Goal: Task Accomplishment & Management: Complete application form

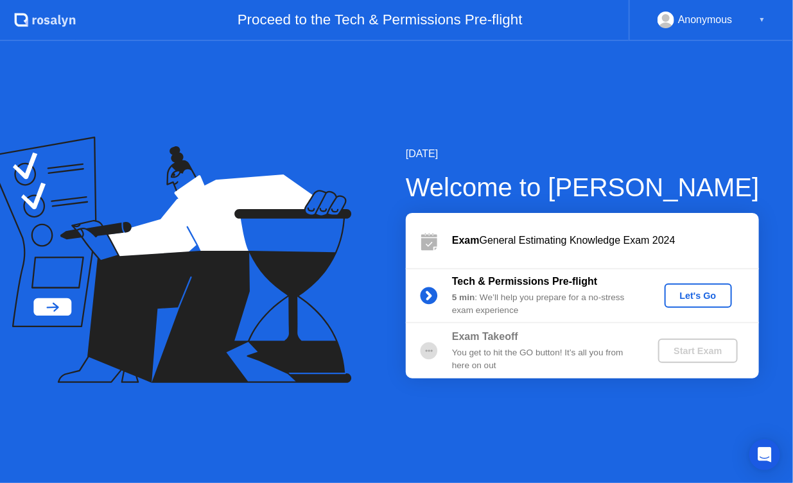
click at [679, 301] on div "Let's Go" at bounding box center [698, 296] width 57 height 10
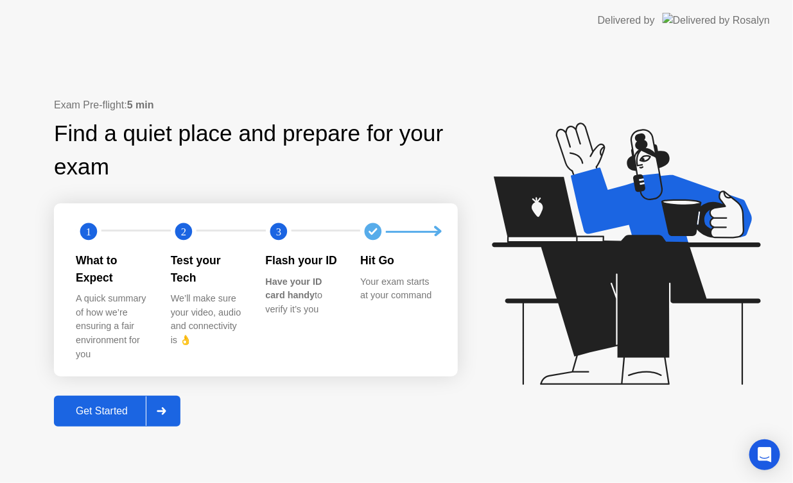
click at [123, 406] on div "Get Started" at bounding box center [102, 412] width 88 height 12
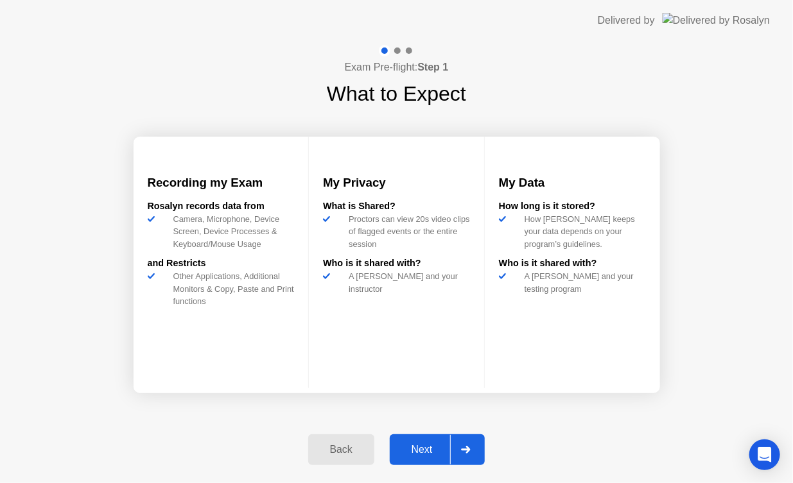
click at [416, 444] on div "Next" at bounding box center [422, 450] width 57 height 12
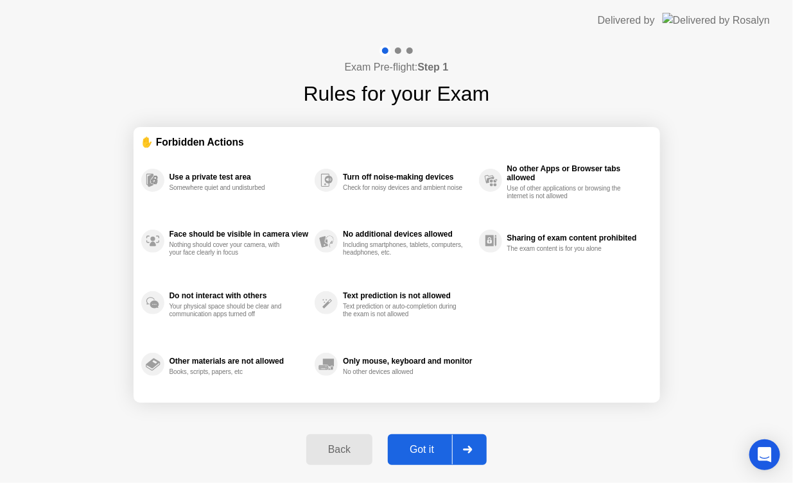
click at [435, 451] on div "Got it" at bounding box center [422, 450] width 60 height 12
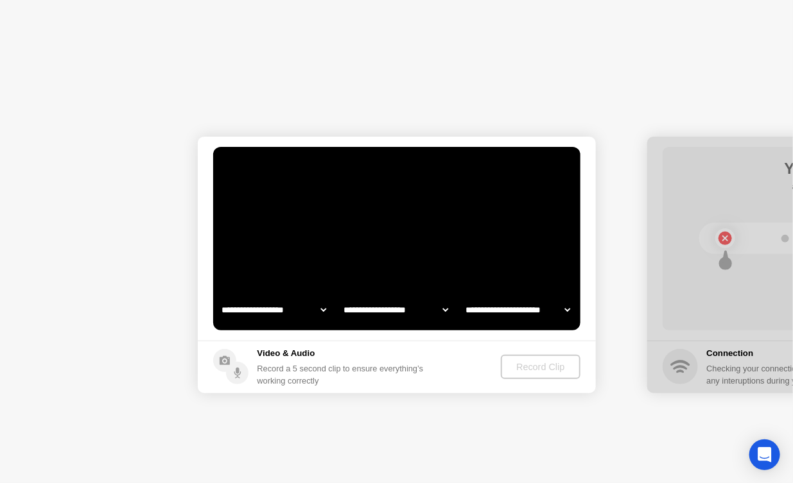
select select "**********"
select select "*******"
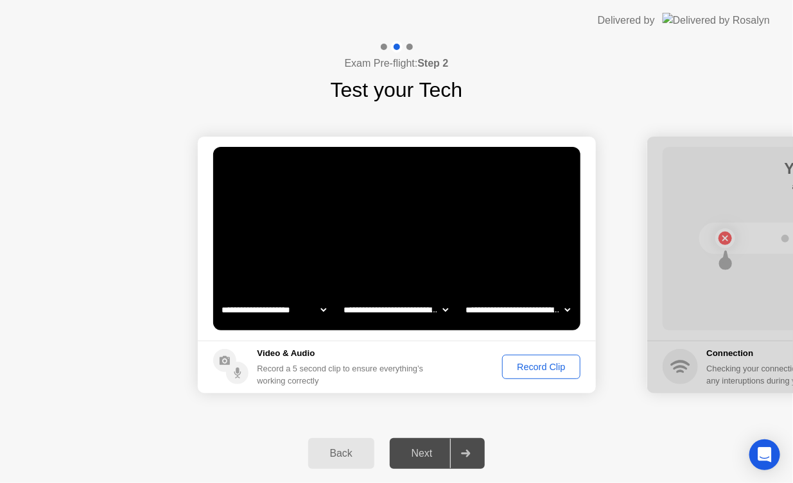
click at [525, 369] on div "Record Clip" at bounding box center [541, 367] width 69 height 10
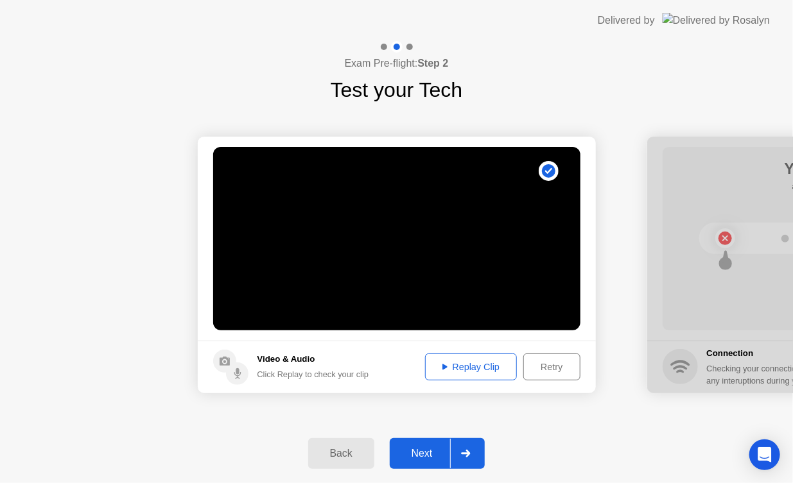
click at [463, 367] on div "Replay Clip" at bounding box center [471, 367] width 83 height 10
click at [449, 358] on button "Replay Clip" at bounding box center [471, 367] width 92 height 27
click at [460, 363] on div "Replay Clip" at bounding box center [471, 367] width 83 height 10
click at [431, 448] on div "Next" at bounding box center [422, 454] width 57 height 12
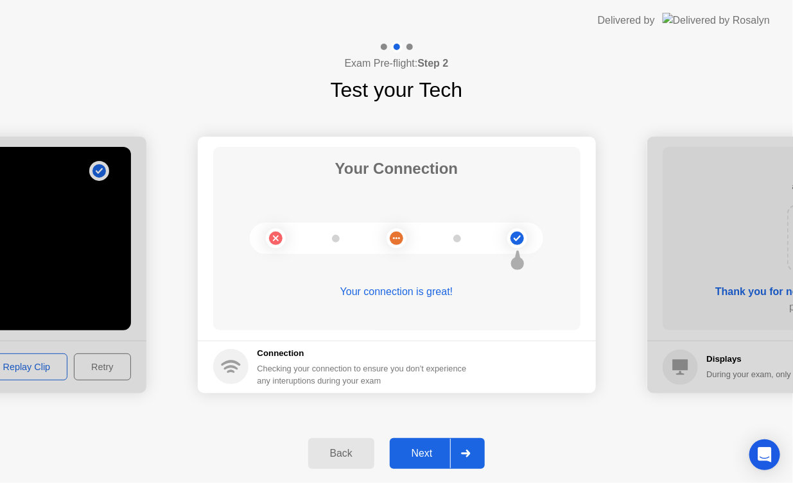
click at [431, 455] on div "Next" at bounding box center [422, 454] width 57 height 12
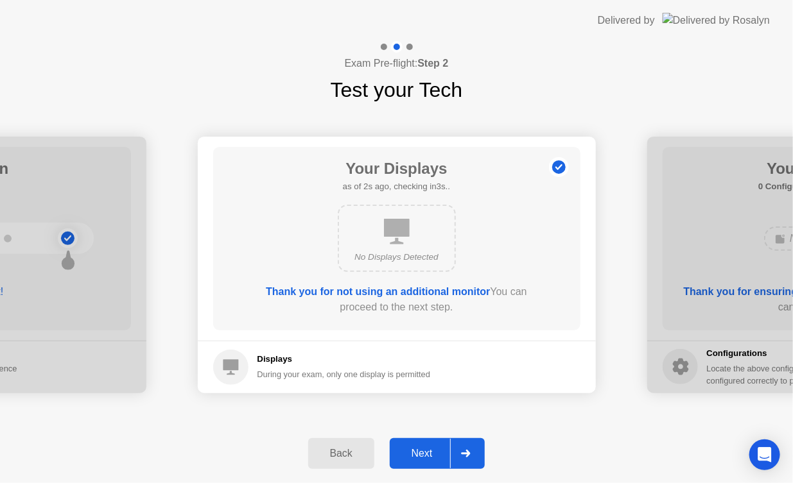
click at [421, 455] on div "Next" at bounding box center [422, 454] width 57 height 12
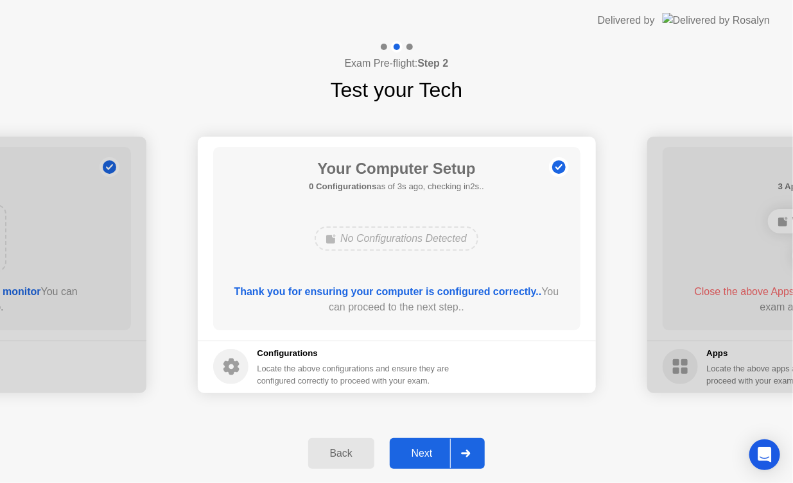
click at [421, 455] on div "Next" at bounding box center [422, 454] width 57 height 12
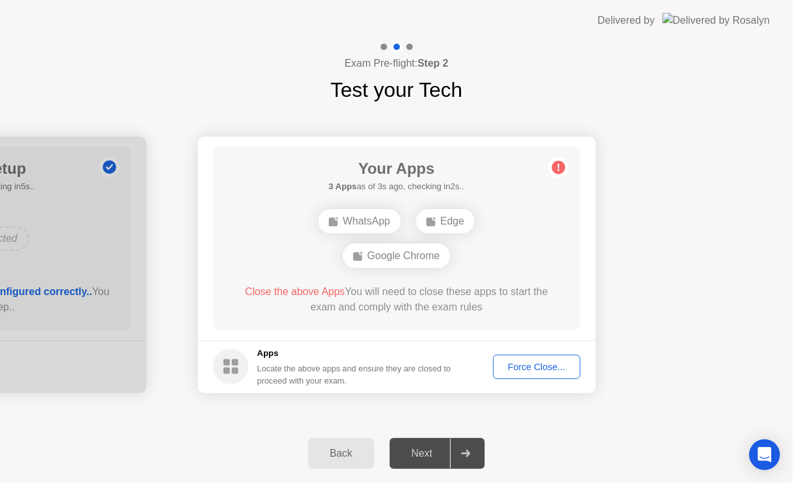
click at [543, 365] on div "Force Close..." at bounding box center [537, 367] width 78 height 10
click at [524, 363] on div "Force Close..." at bounding box center [537, 367] width 78 height 10
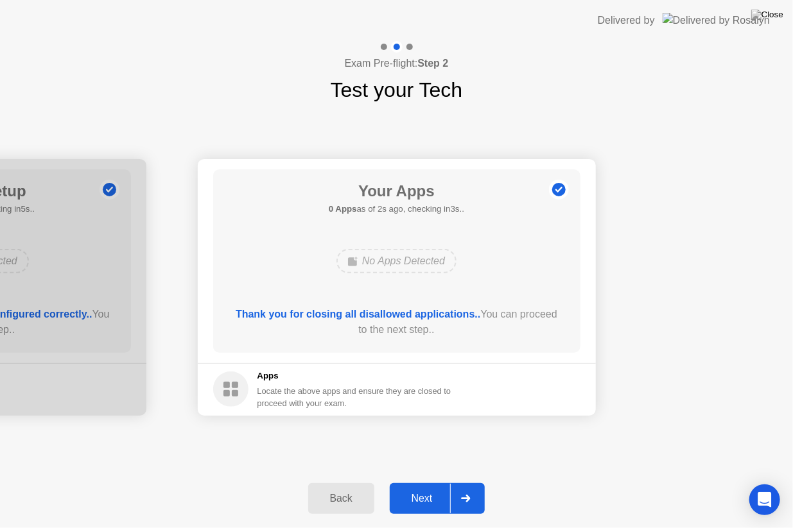
click at [429, 483] on div "Next" at bounding box center [422, 499] width 57 height 12
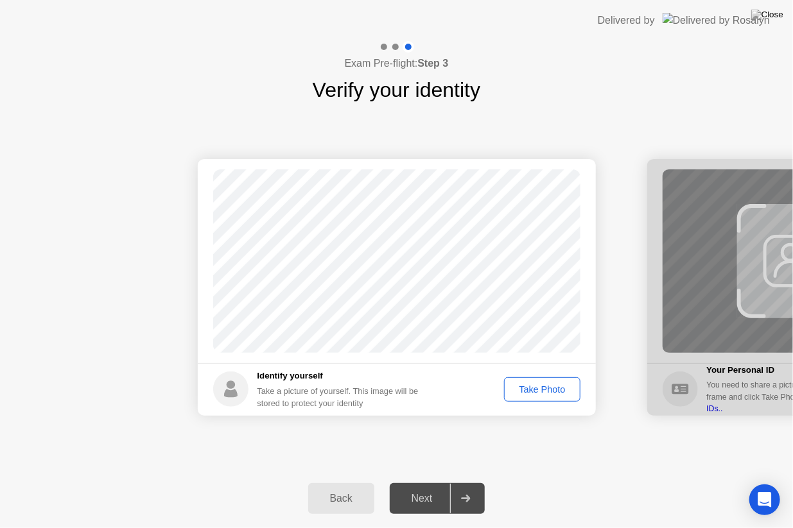
click at [549, 390] on div "Take Photo" at bounding box center [542, 390] width 67 height 10
click at [557, 388] on div "Retake" at bounding box center [551, 390] width 50 height 10
click at [557, 388] on div "Take Photo" at bounding box center [542, 390] width 67 height 10
click at [437, 483] on div "Next" at bounding box center [422, 499] width 57 height 12
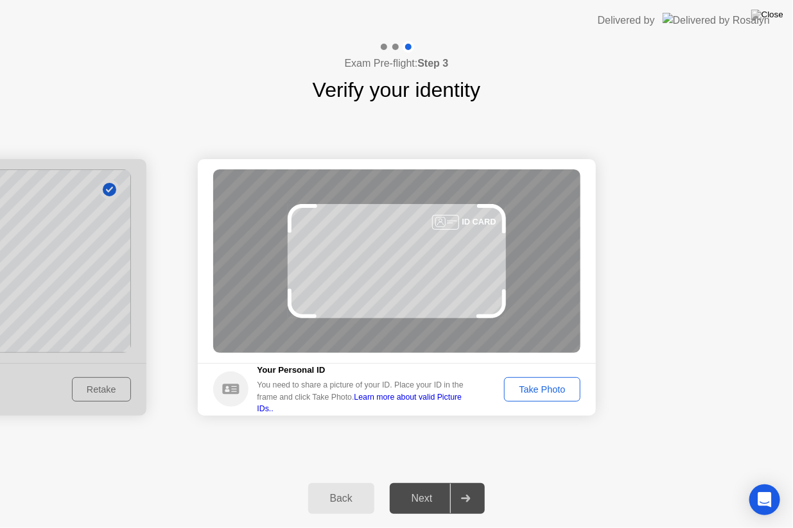
click at [561, 388] on div "Take Photo" at bounding box center [542, 390] width 67 height 10
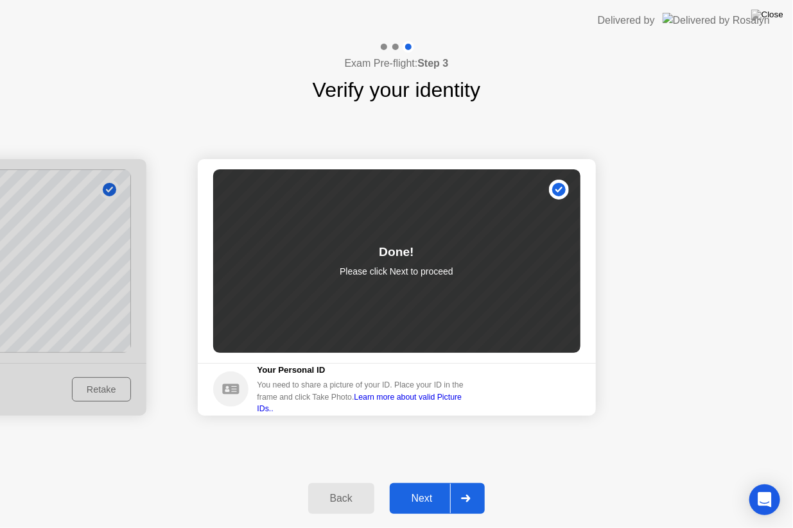
click at [427, 483] on div "Next" at bounding box center [422, 499] width 57 height 12
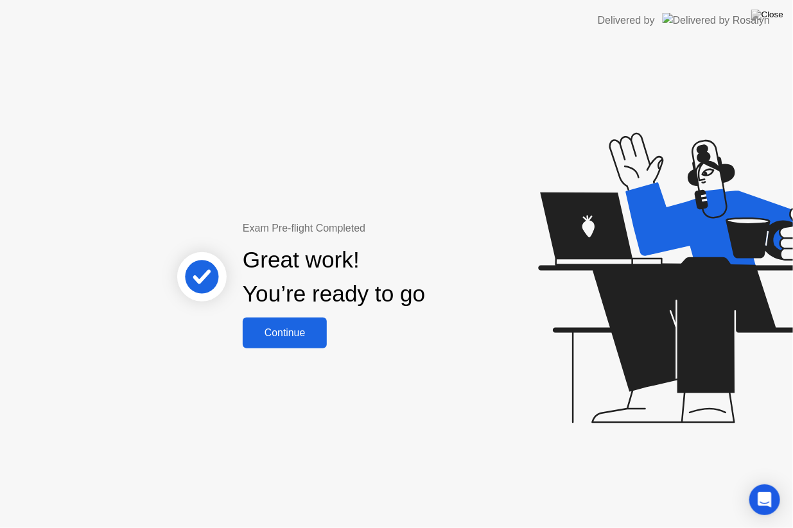
click at [298, 329] on div "Continue" at bounding box center [285, 333] width 76 height 12
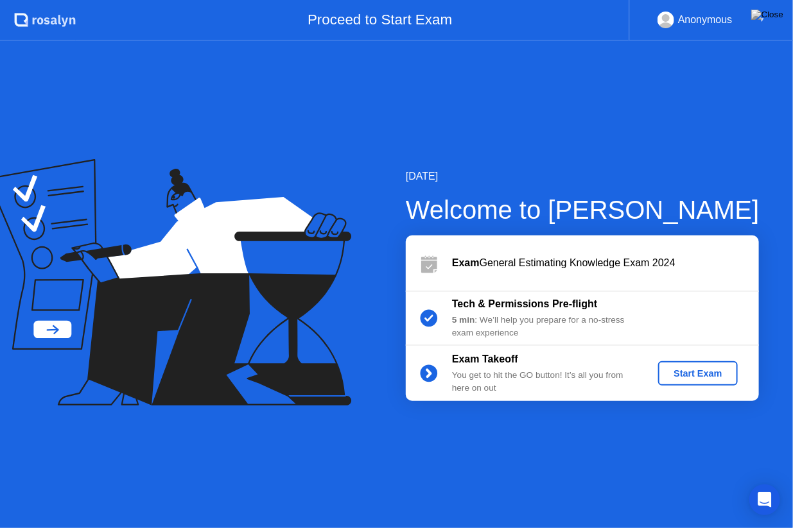
click at [717, 373] on div "Start Exam" at bounding box center [697, 374] width 69 height 10
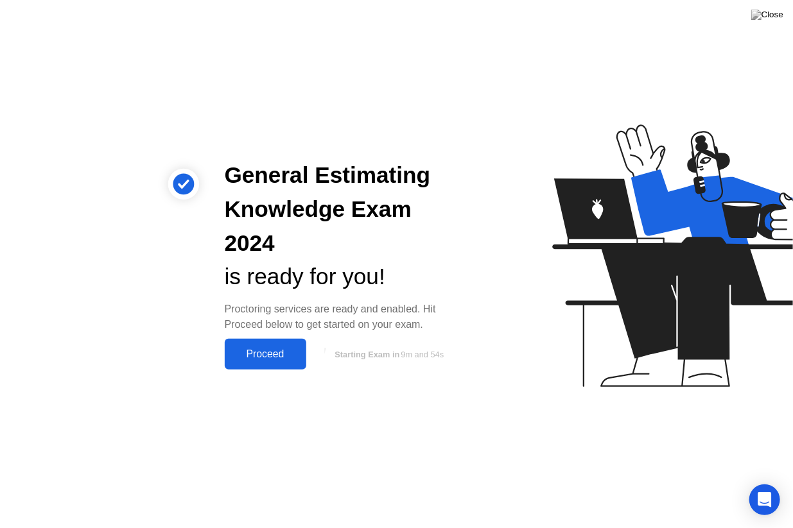
click at [277, 349] on div "Proceed" at bounding box center [266, 355] width 74 height 12
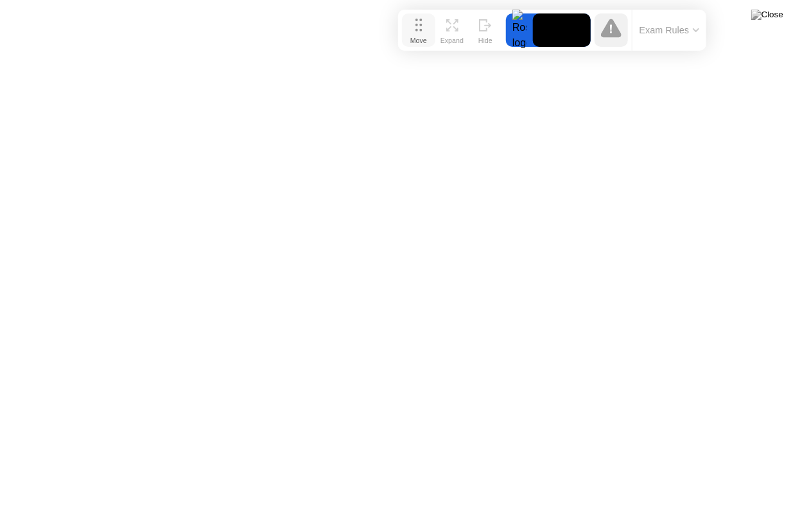
drag, startPoint x: 263, startPoint y: 511, endPoint x: 418, endPoint y: 33, distance: 502.3
click at [418, 37] on div "Move" at bounding box center [418, 41] width 17 height 8
